Goal: Task Accomplishment & Management: Complete application form

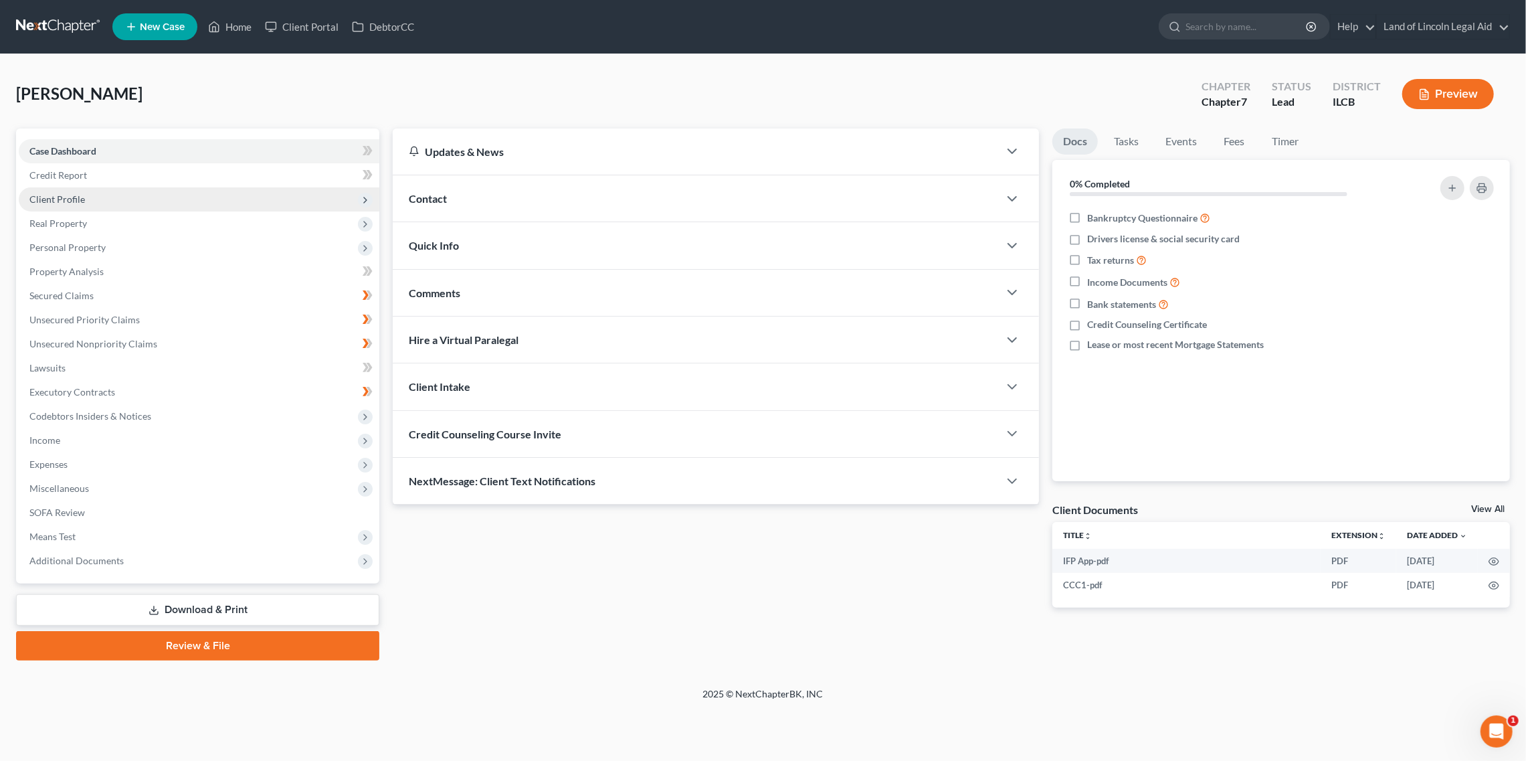
click at [68, 205] on span "Client Profile" at bounding box center [199, 199] width 361 height 24
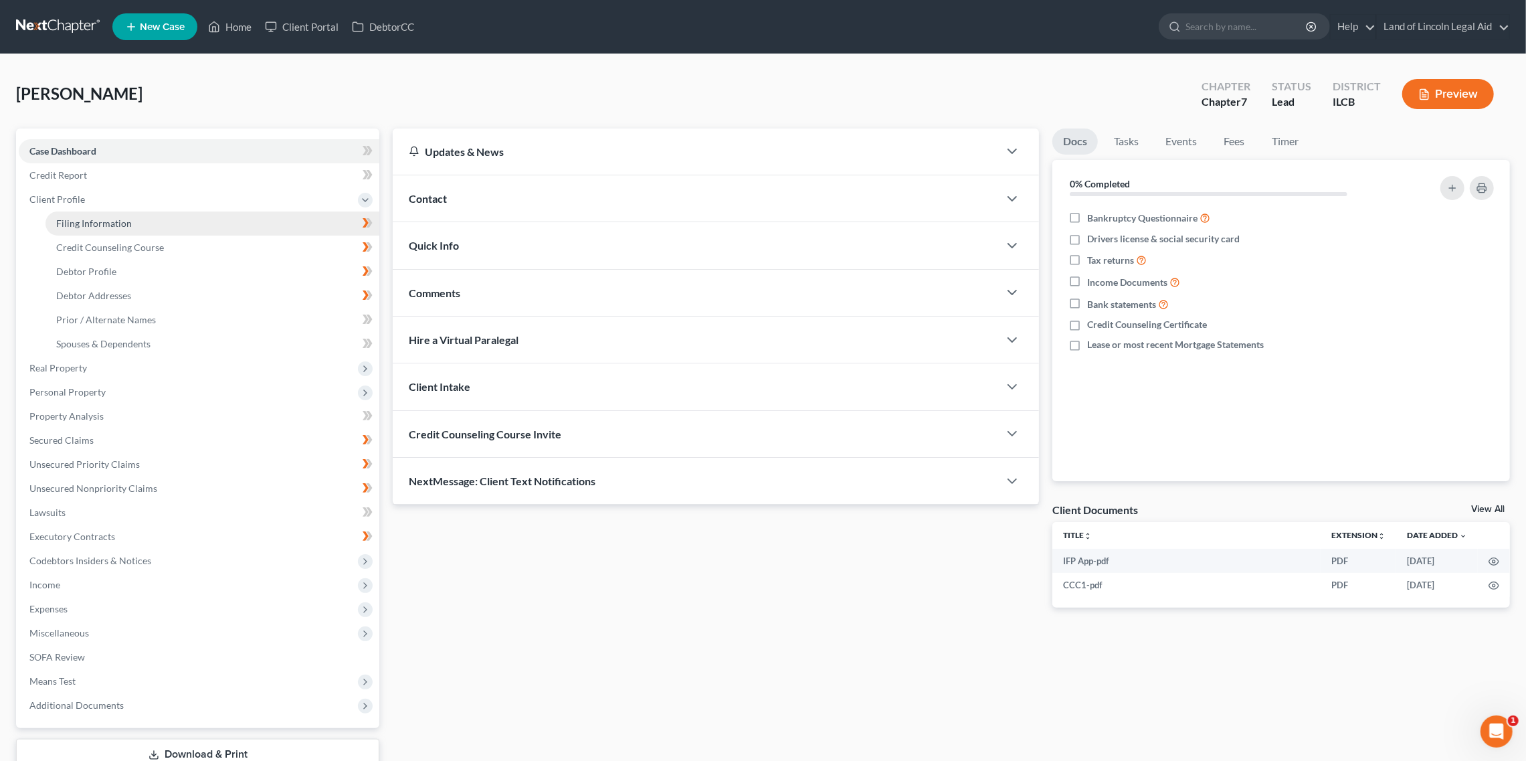
click at [92, 218] on span "Filing Information" at bounding box center [94, 222] width 76 height 11
select select "1"
select select "0"
select select "2"
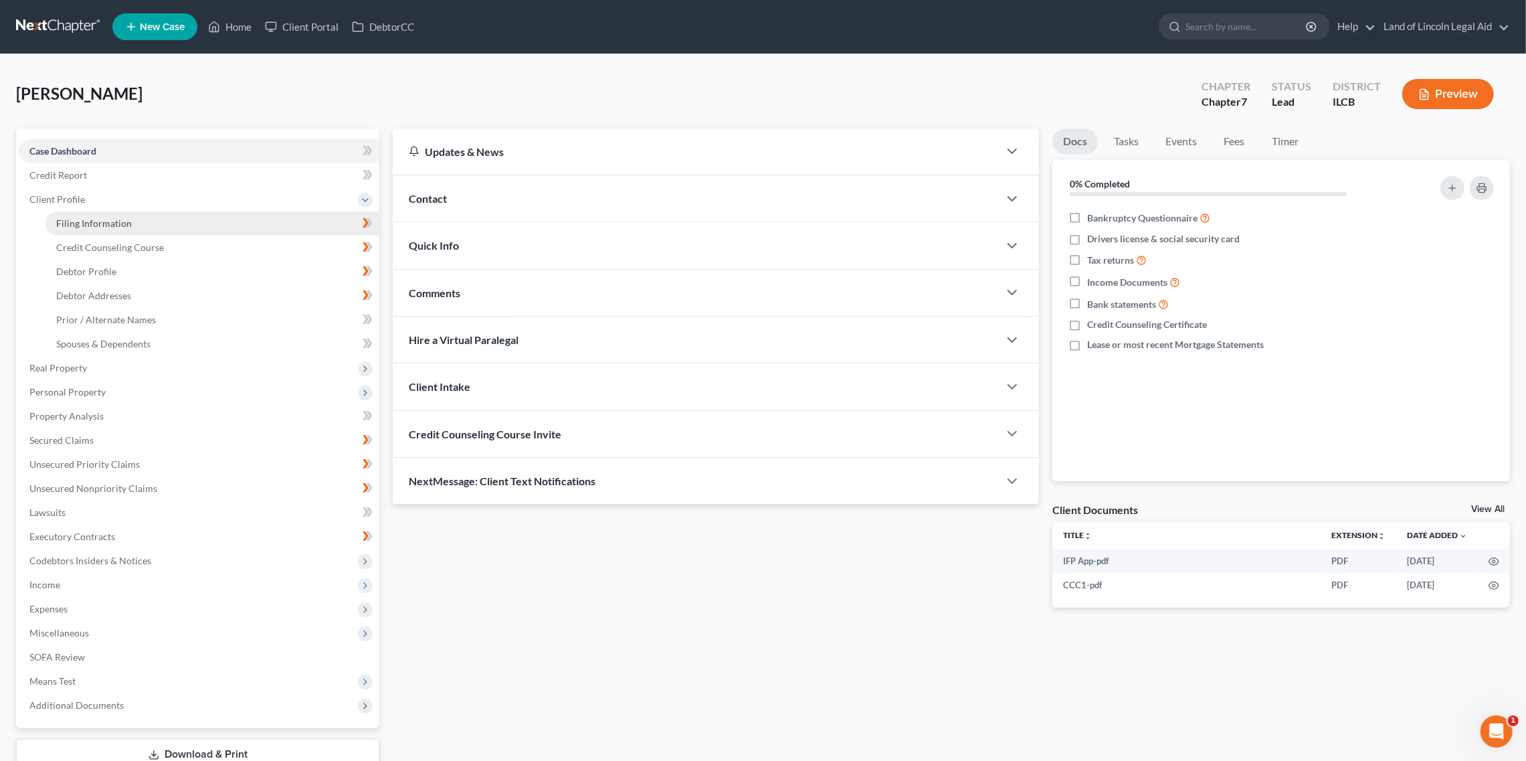
select select "14"
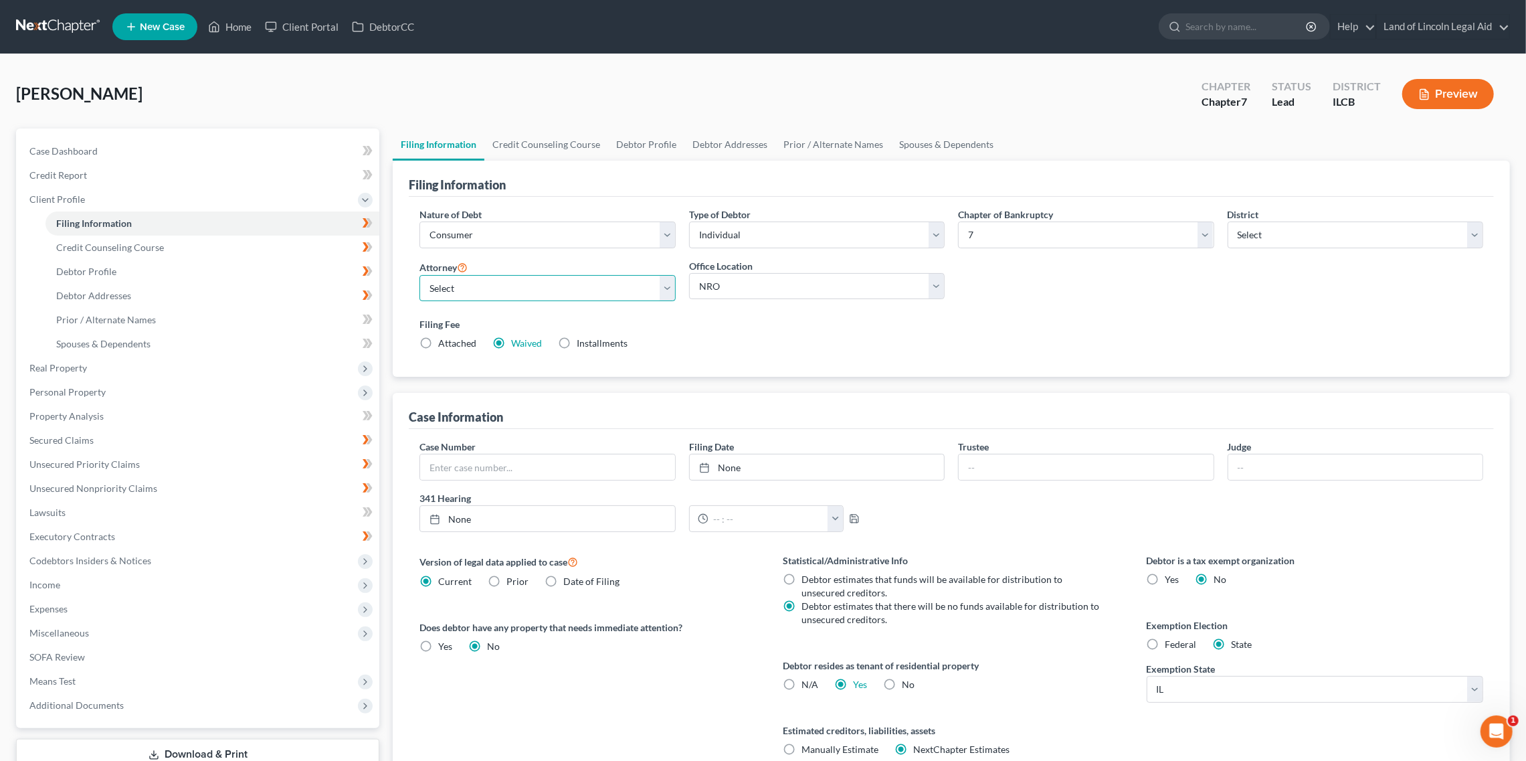
click at [549, 287] on select "Select May Yeh - ILSB [PERSON_NAME] - [PERSON_NAME] - ILCB [PERSON_NAME] - [PER…" at bounding box center [548, 288] width 256 height 27
click at [498, 286] on select "Select May Yeh - ILSB [PERSON_NAME] - [PERSON_NAME] - ILCB [PERSON_NAME] - [PER…" at bounding box center [548, 288] width 256 height 27
click at [420, 275] on select "Select May Yeh - ILSB [PERSON_NAME] - [PERSON_NAME] - ILCB [PERSON_NAME] - [PER…" at bounding box center [548, 288] width 256 height 27
click at [1439, 25] on link "Land of Lincoln Legal Aid" at bounding box center [1443, 27] width 132 height 24
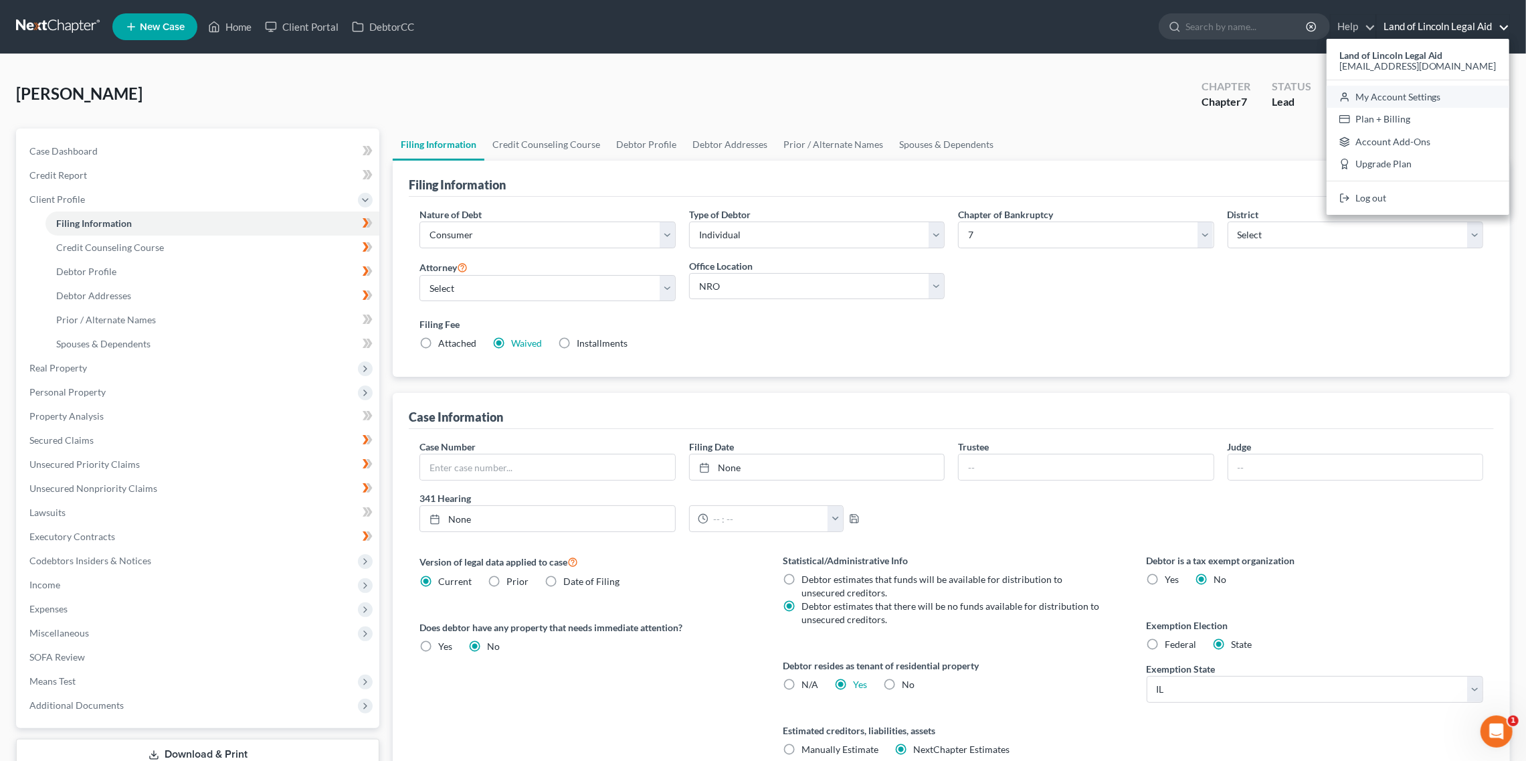
click at [1410, 100] on link "My Account Settings" at bounding box center [1418, 97] width 183 height 23
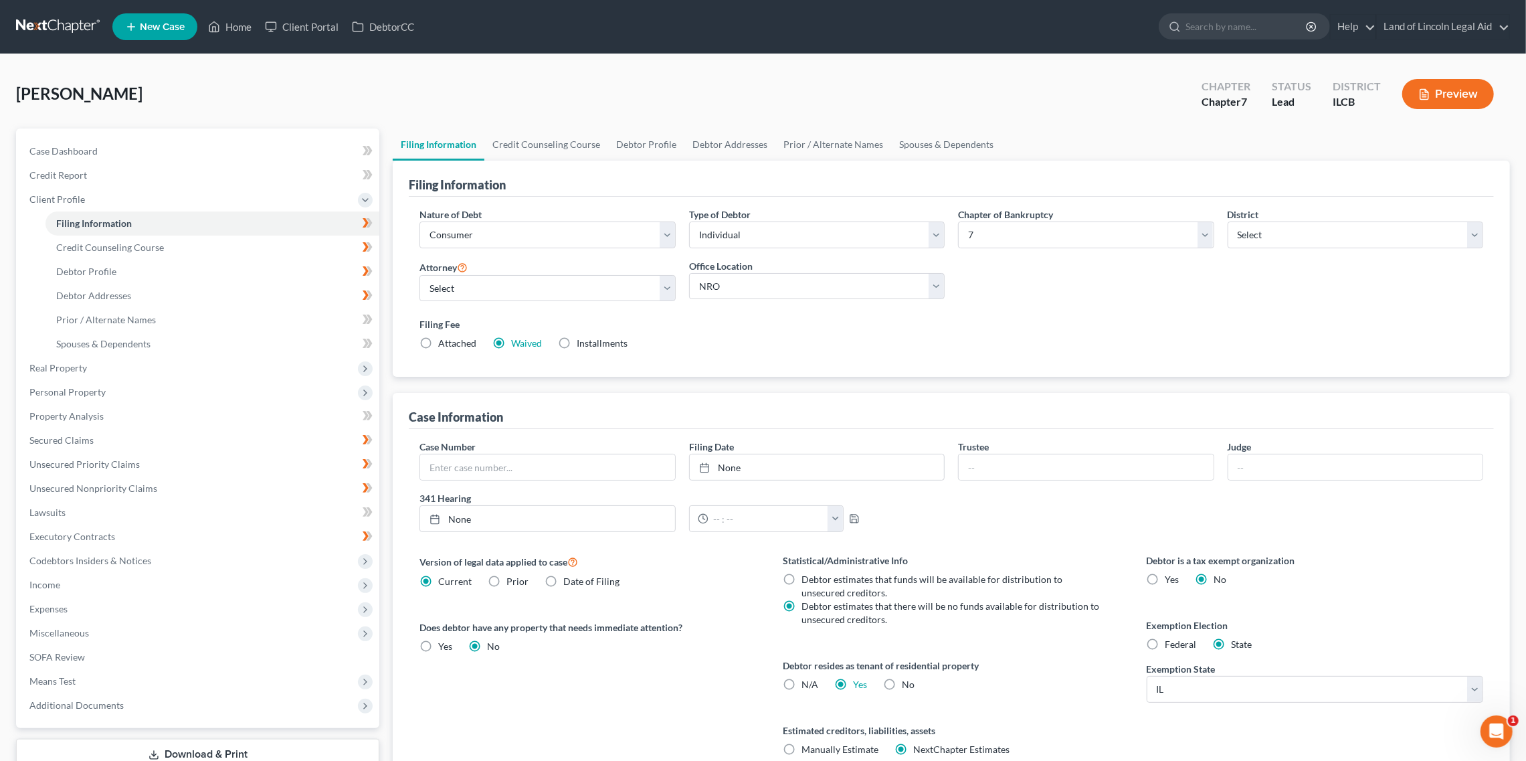
select select "26"
select select "23"
select select "14"
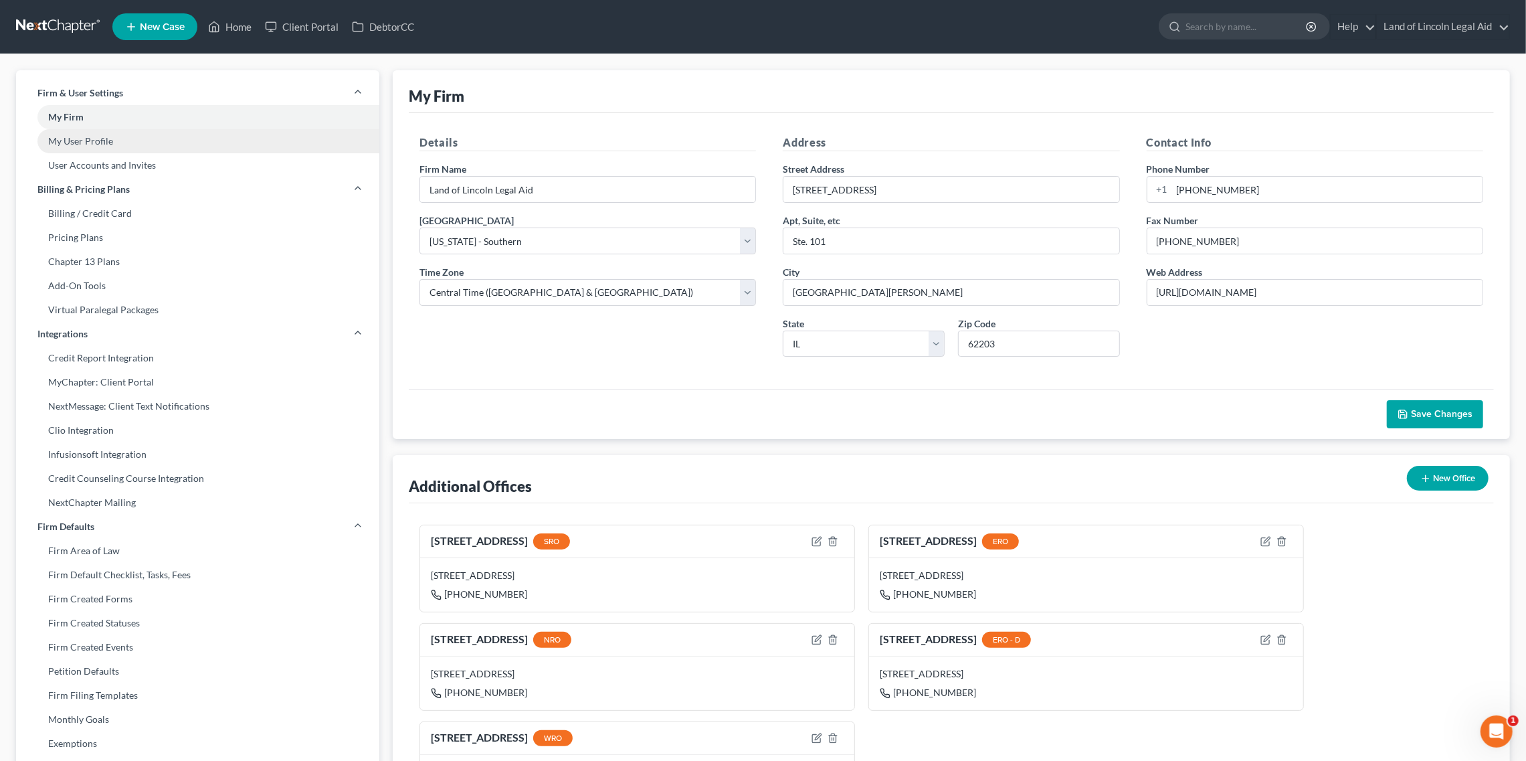
click at [303, 141] on link "My User Profile" at bounding box center [197, 141] width 363 height 24
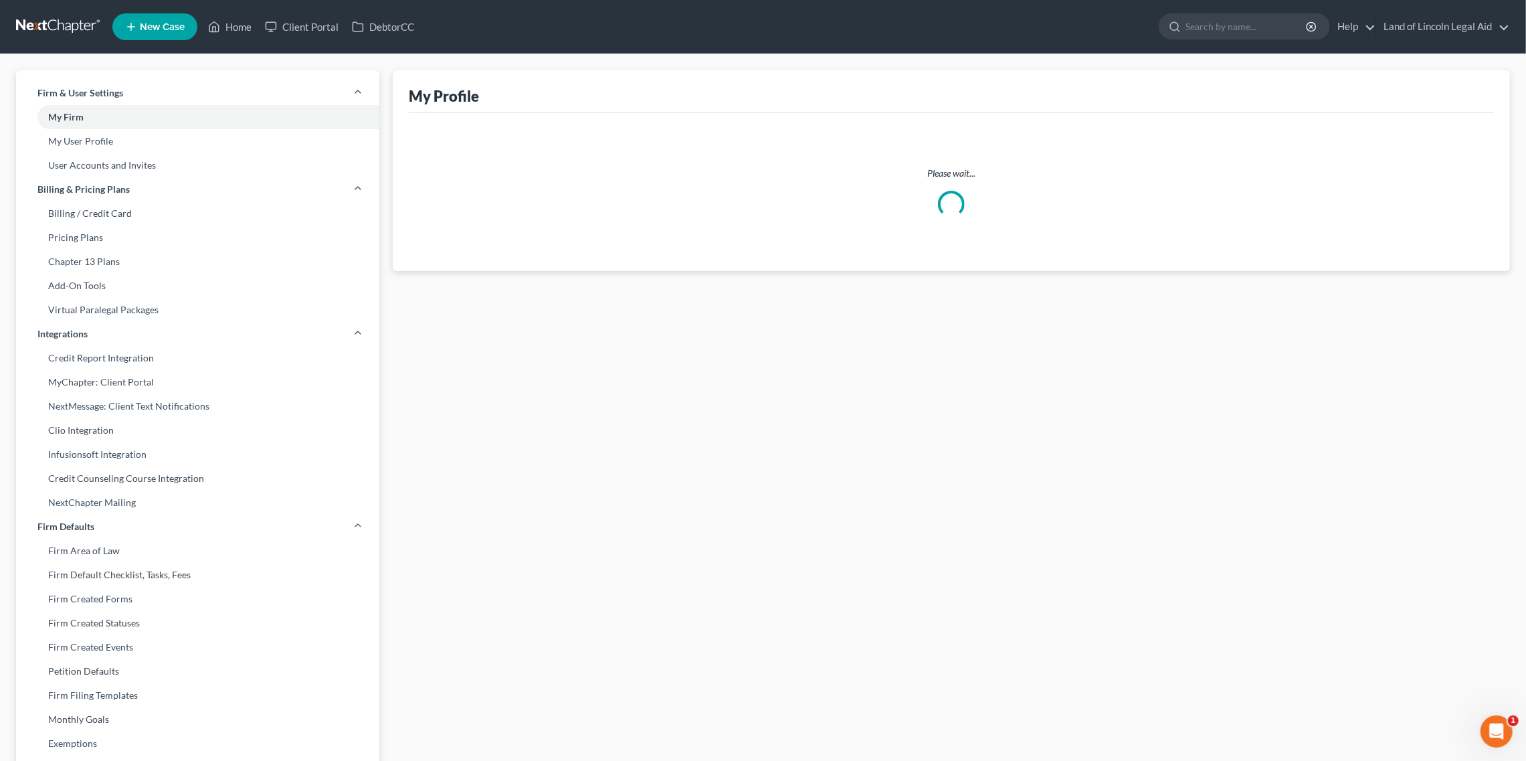
select select "14"
select select "24"
select select "attorney"
select select "2"
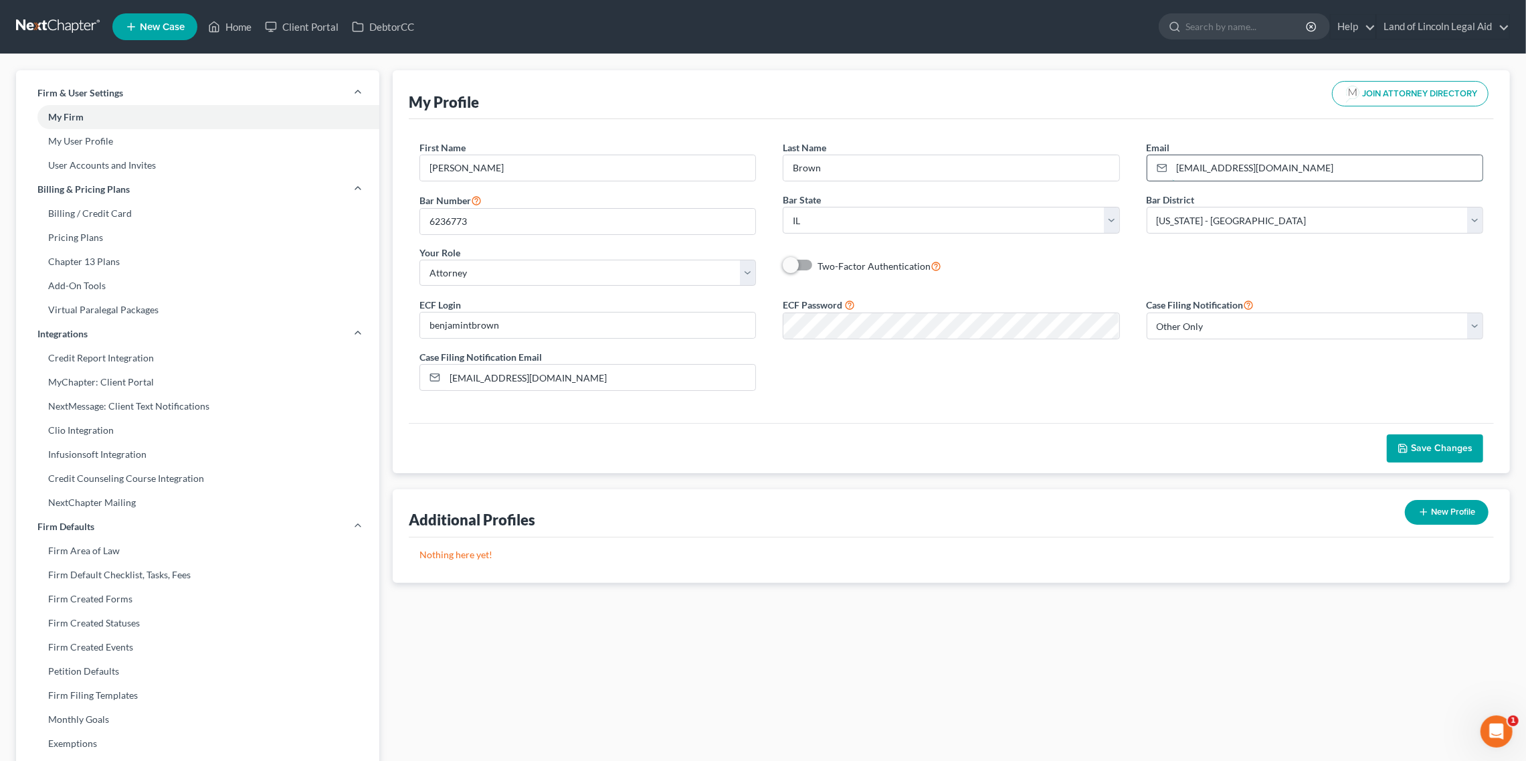
click at [1352, 168] on input "[EMAIL_ADDRESS][DOMAIN_NAME]" at bounding box center [1327, 167] width 310 height 25
drag, startPoint x: 1352, startPoint y: 168, endPoint x: 1183, endPoint y: 161, distance: 168.8
click at [1183, 161] on input "[EMAIL_ADDRESS][DOMAIN_NAME]" at bounding box center [1327, 167] width 310 height 25
select select "26"
select select "23"
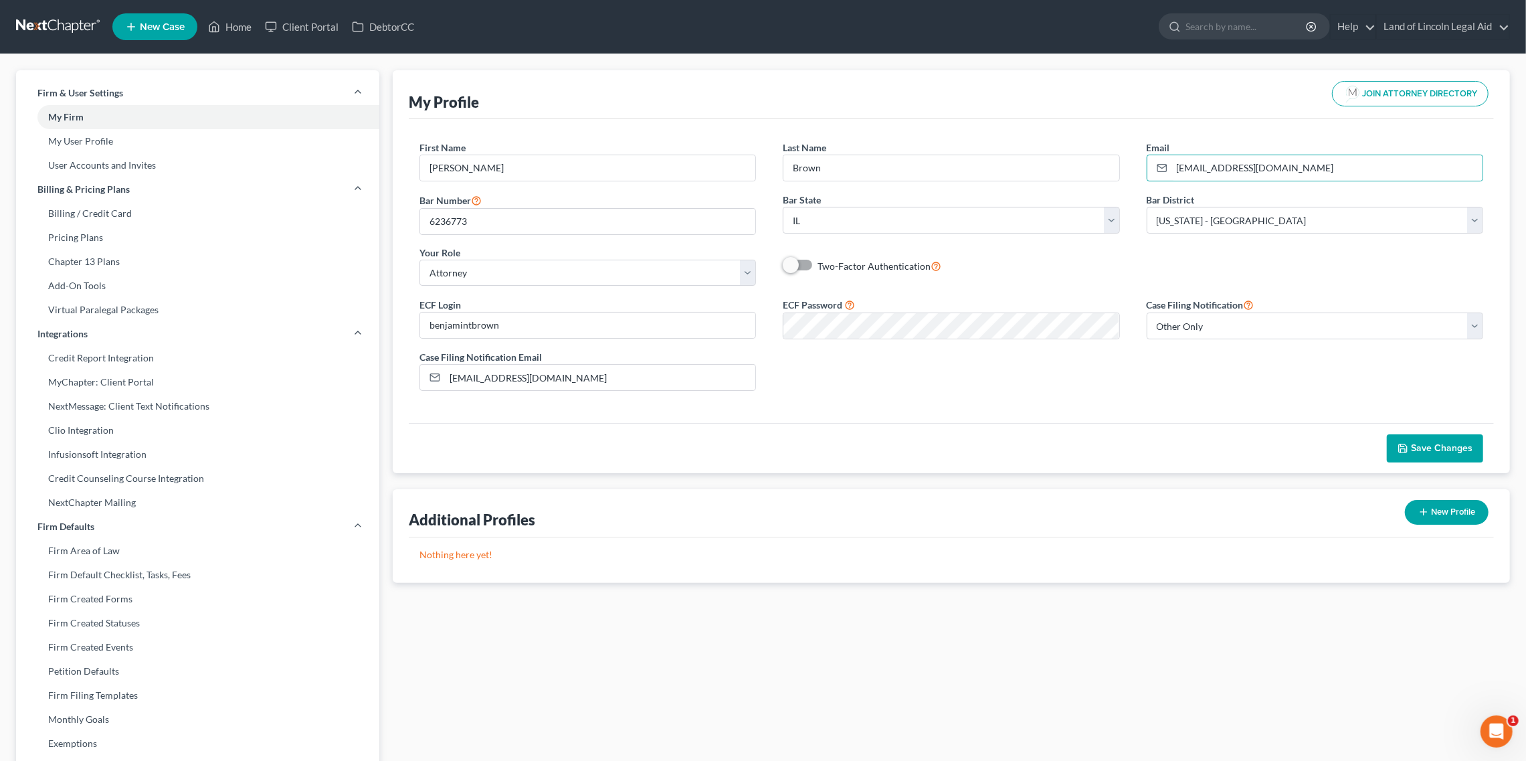
select select "14"
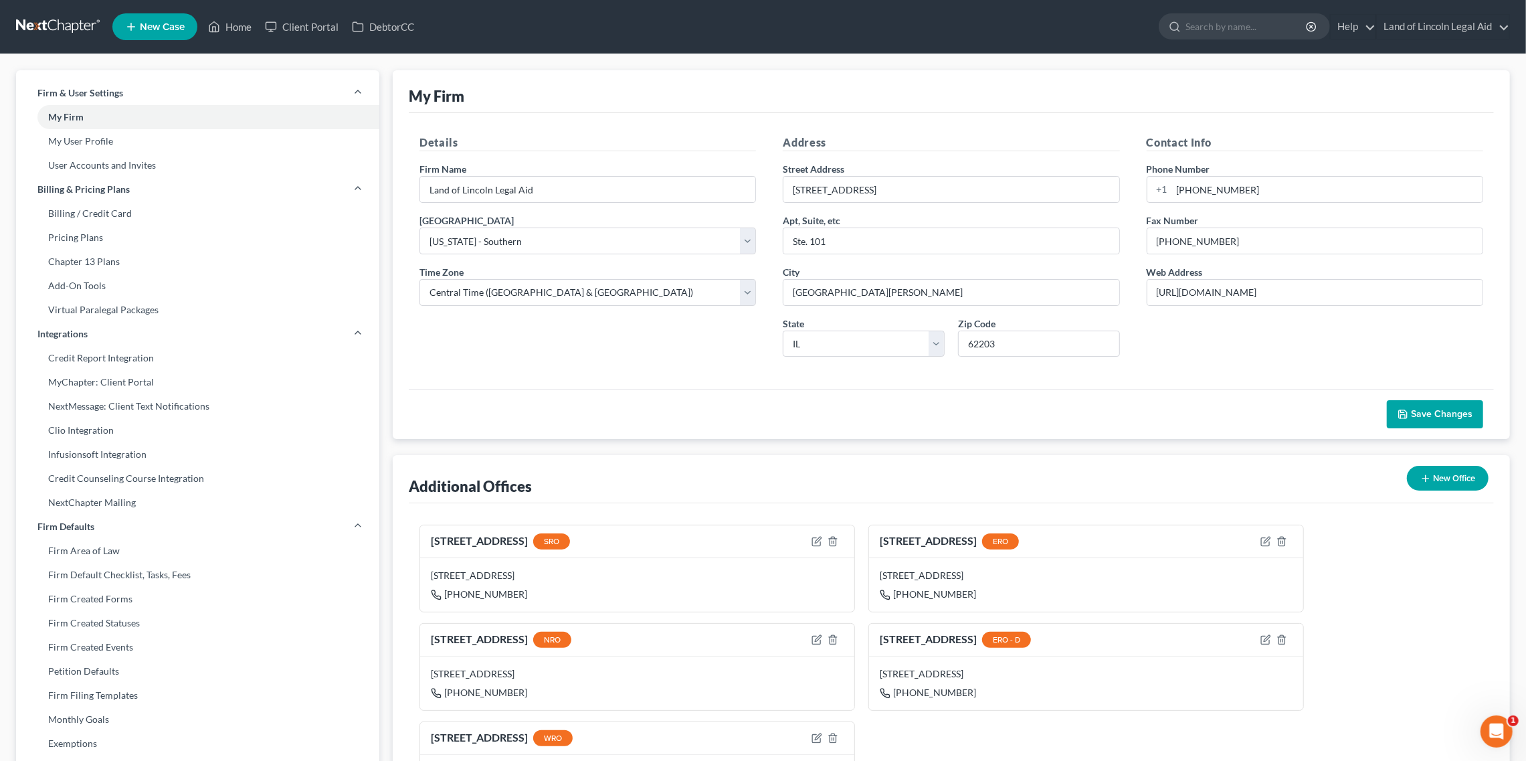
select select "1"
select select "0"
select select "24"
select select "2"
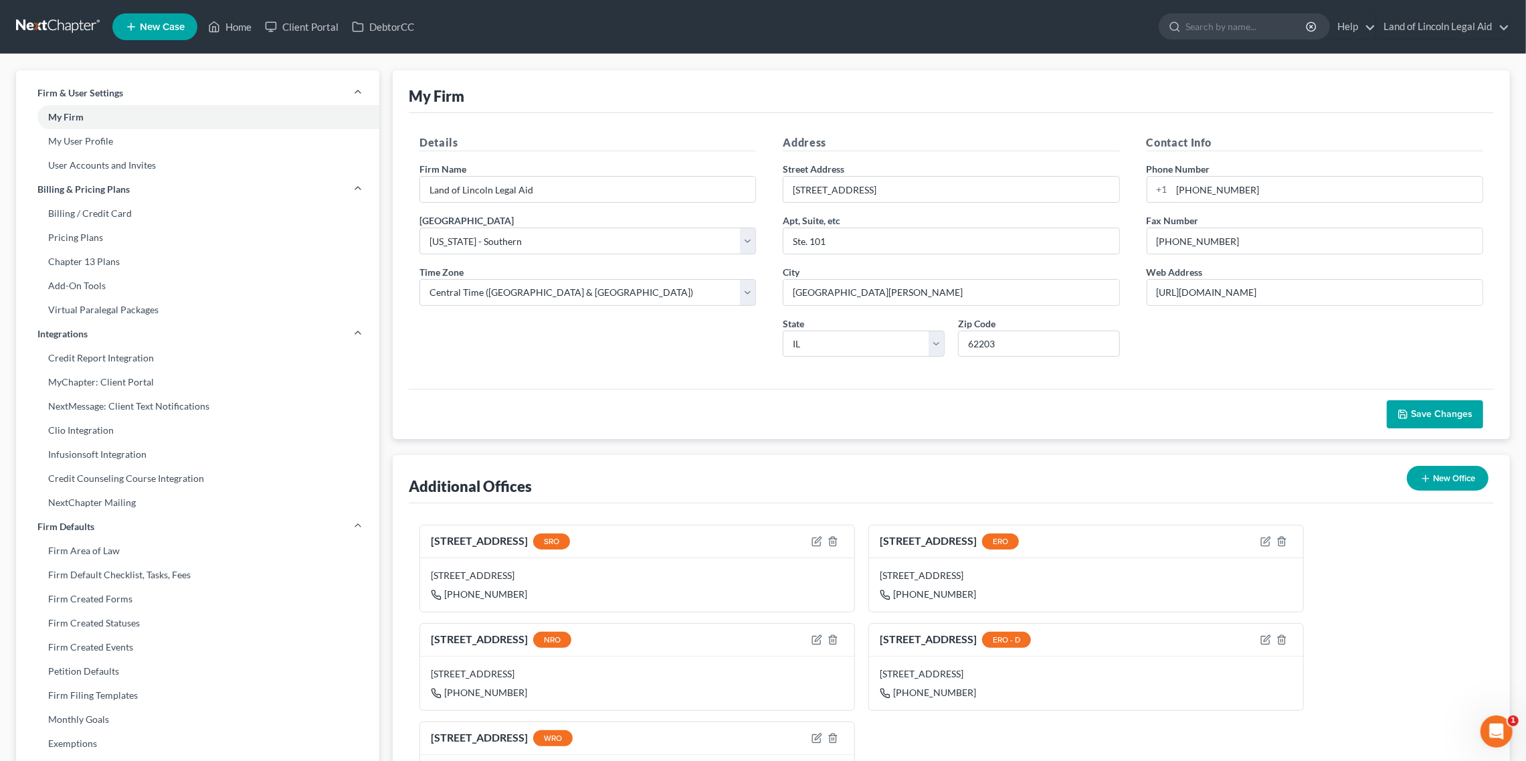
select select "2"
select select "14"
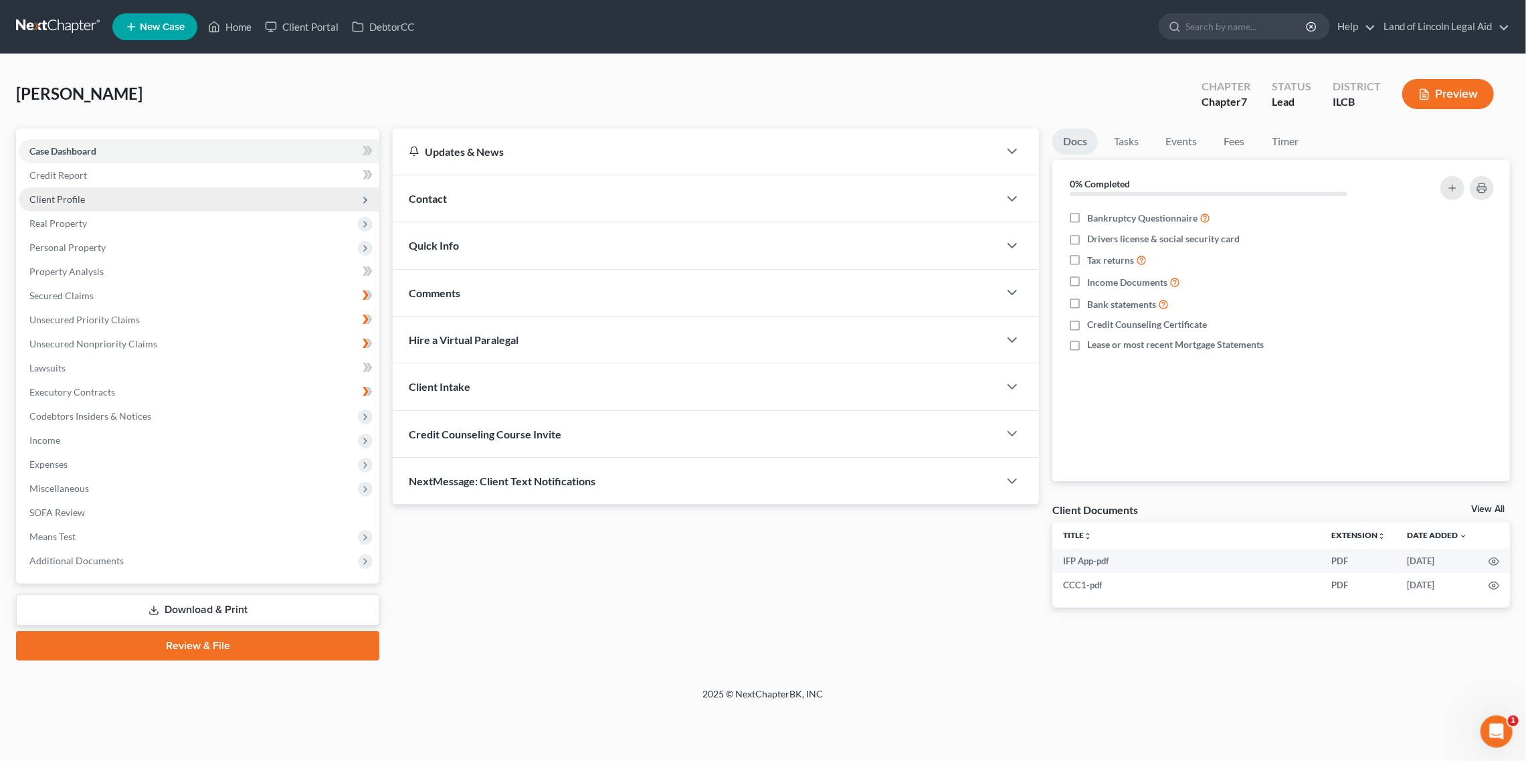
click at [110, 205] on span "Client Profile" at bounding box center [199, 199] width 361 height 24
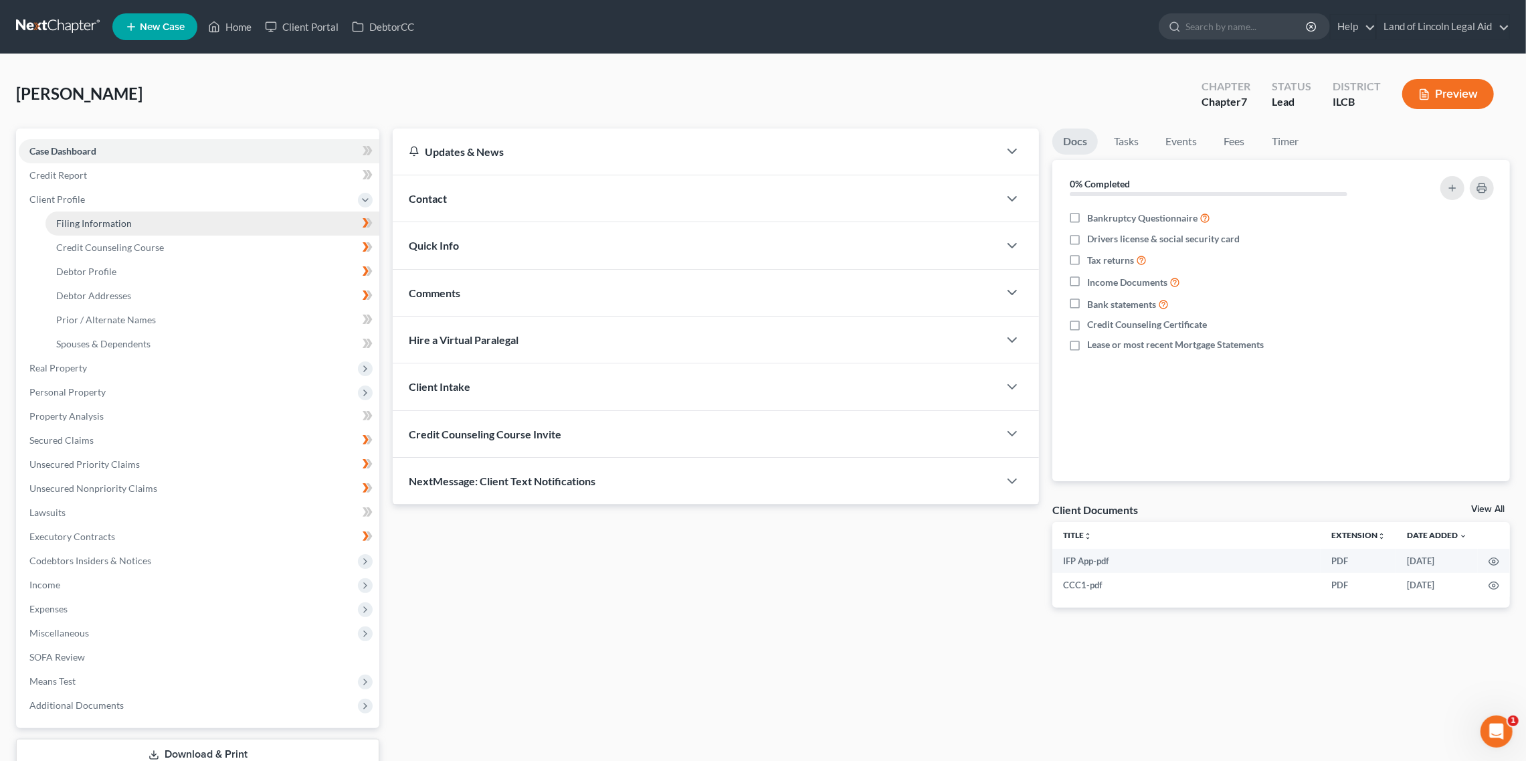
click at [93, 221] on span "Filing Information" at bounding box center [94, 222] width 76 height 11
select select "1"
select select "0"
select select "24"
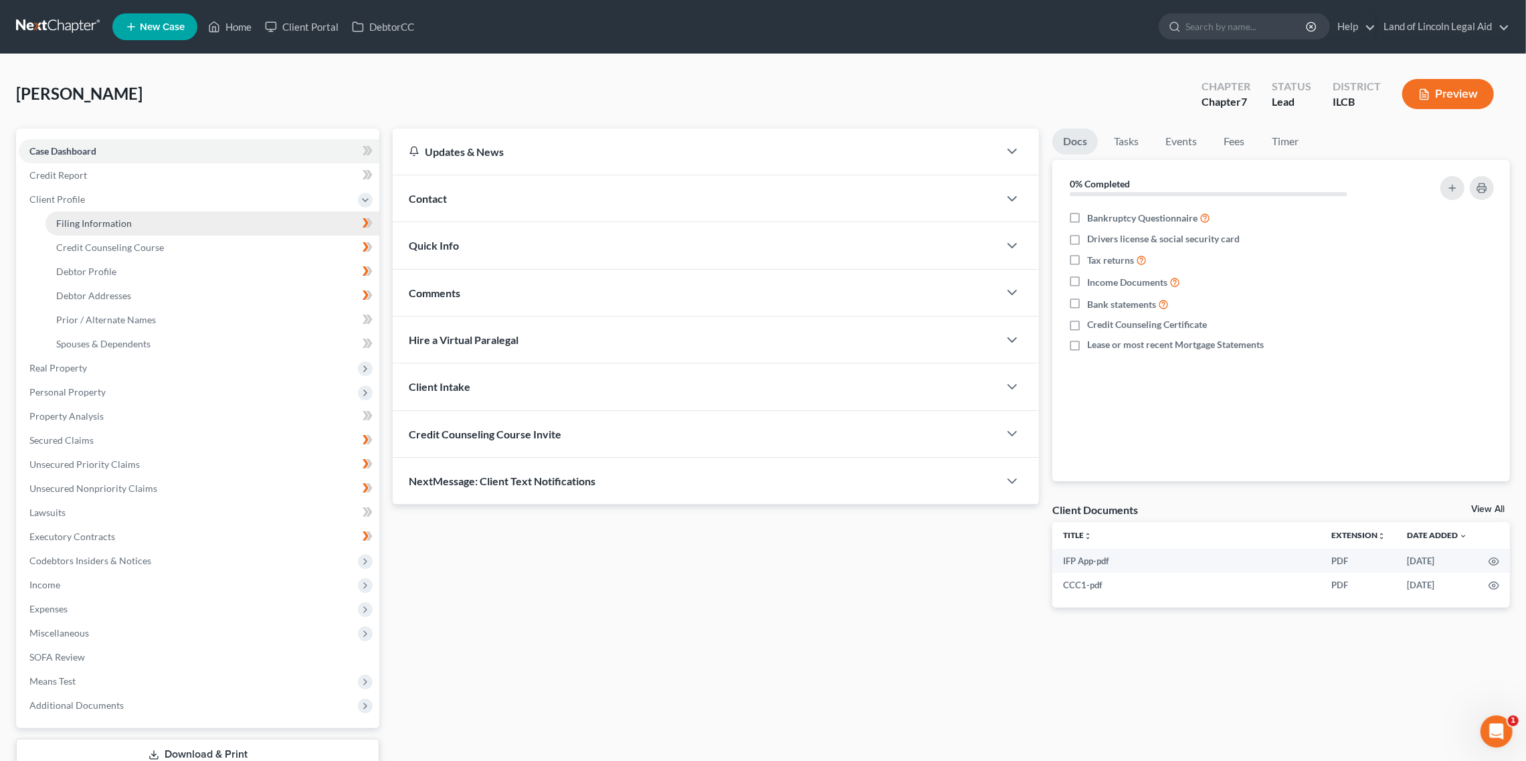
select select "2"
select select "14"
